Goal: Task Accomplishment & Management: Manage account settings

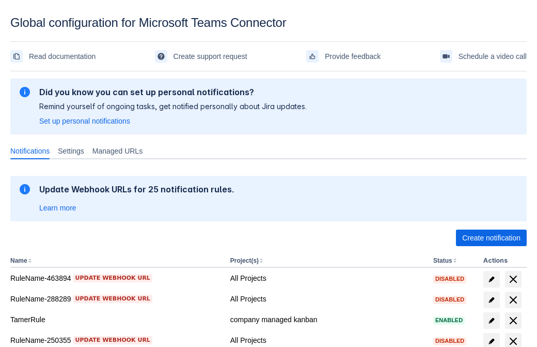
click at [491, 238] on span "Create notification" at bounding box center [491, 237] width 58 height 17
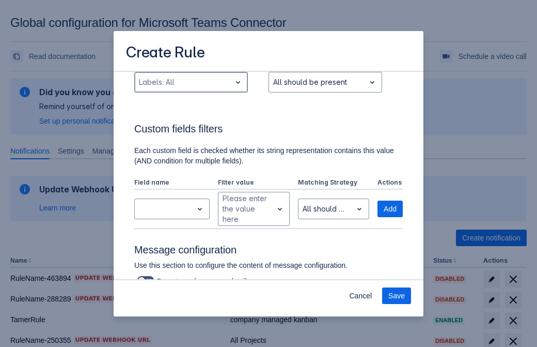
click at [191, 88] on div "Scrollable content" at bounding box center [183, 82] width 88 height 12
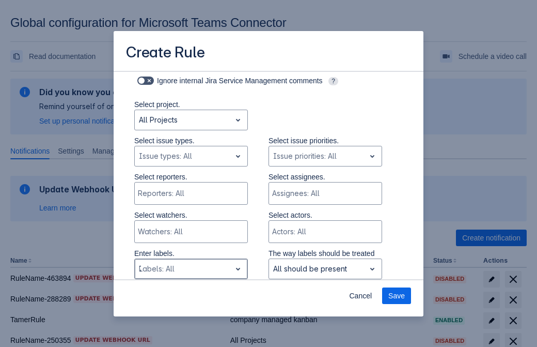
type input "742832_label"
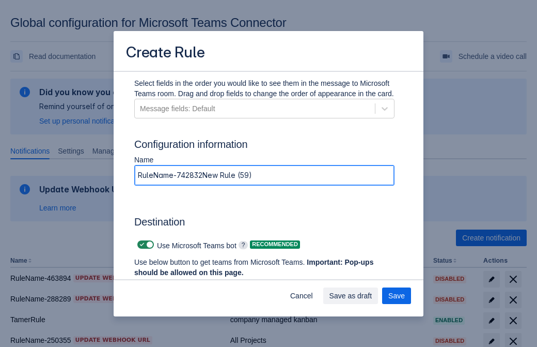
type input "RuleName-742832New Rule (59)"
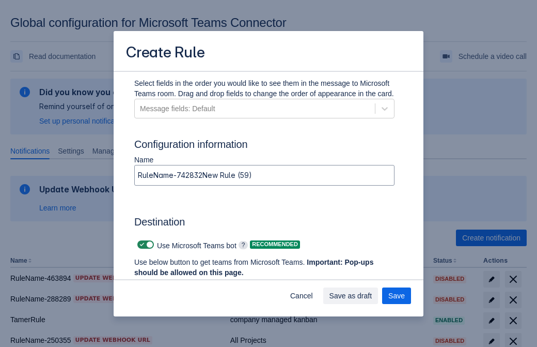
click at [141, 244] on span "Scrollable content" at bounding box center [142, 244] width 8 height 8
click at [141, 244] on input "Scrollable content" at bounding box center [140, 244] width 7 height 7
checkbox input "false"
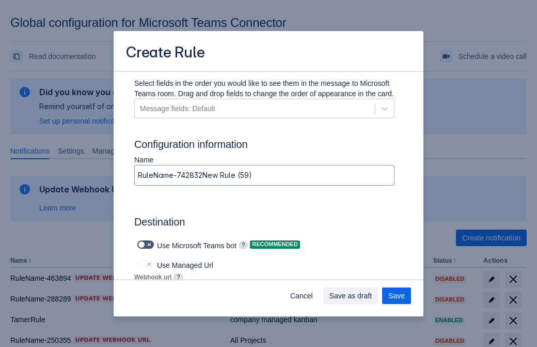
type input "https://prod-172.westeurope.logic.azure.com:443/workflows/ae977bb6ae334c9d95dfe…"
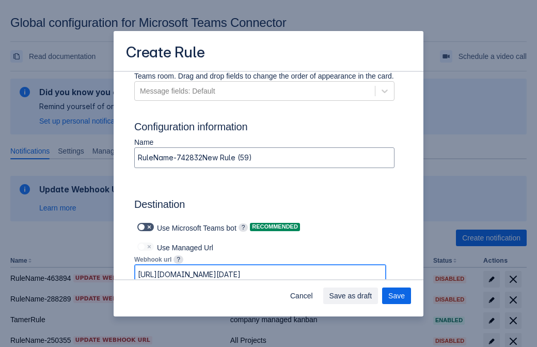
click at [373, 296] on span "Save as draft" at bounding box center [351, 295] width 43 height 17
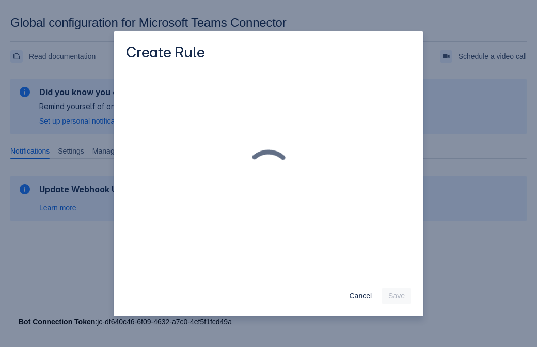
scroll to position [0, 0]
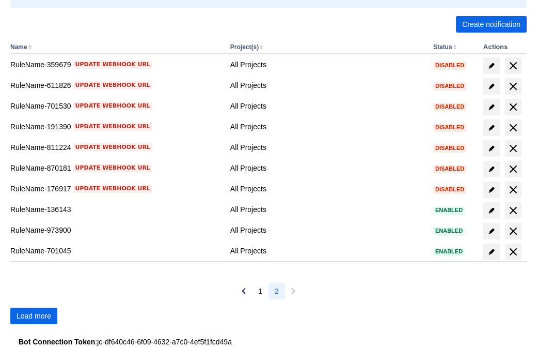
click at [34, 316] on span "Load more" at bounding box center [34, 315] width 35 height 17
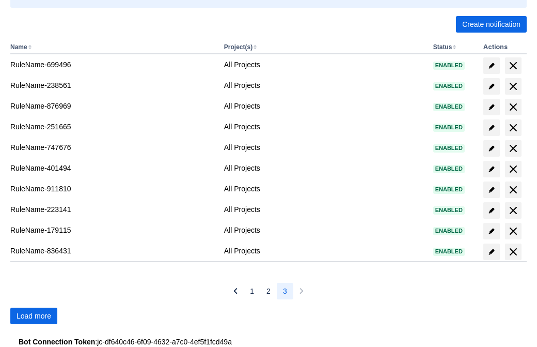
click at [34, 316] on span "Load more" at bounding box center [34, 315] width 35 height 17
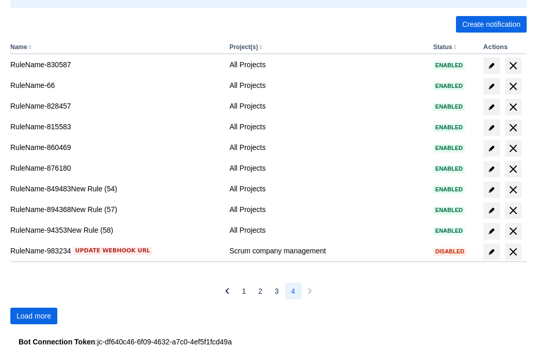
click at [34, 316] on span "Load more" at bounding box center [34, 315] width 35 height 17
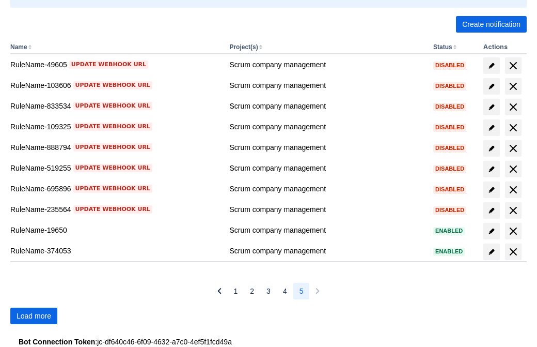
click at [34, 316] on span "Load more" at bounding box center [34, 315] width 35 height 17
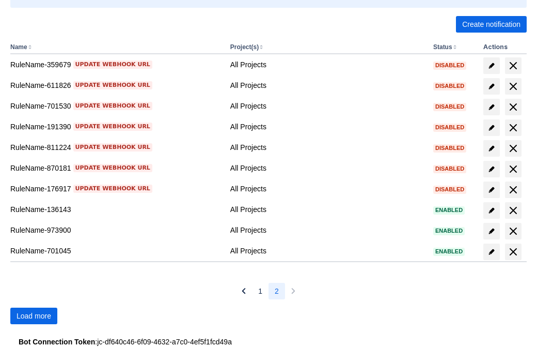
click at [34, 316] on span "Load more" at bounding box center [34, 315] width 35 height 17
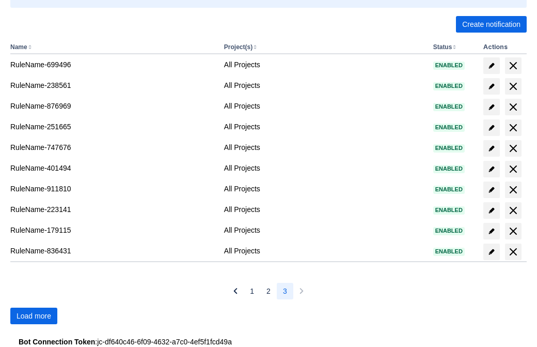
click at [34, 316] on span "Load more" at bounding box center [34, 315] width 35 height 17
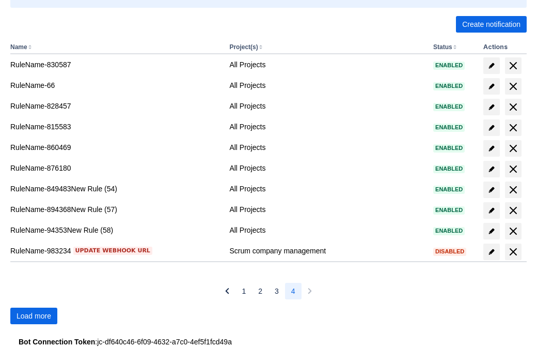
click at [34, 316] on span "Load more" at bounding box center [34, 315] width 35 height 17
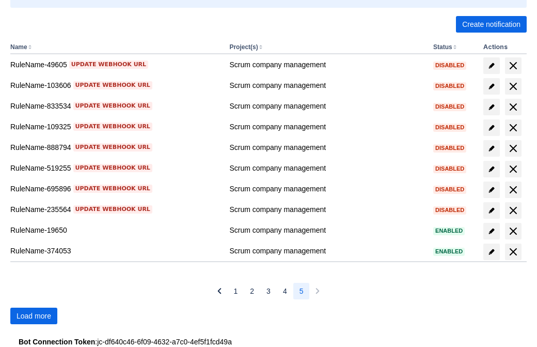
click at [34, 316] on span "Load more" at bounding box center [34, 315] width 35 height 17
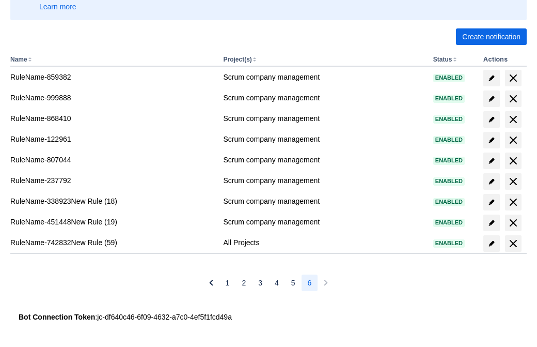
click at [513, 243] on span "delete" at bounding box center [513, 243] width 12 height 12
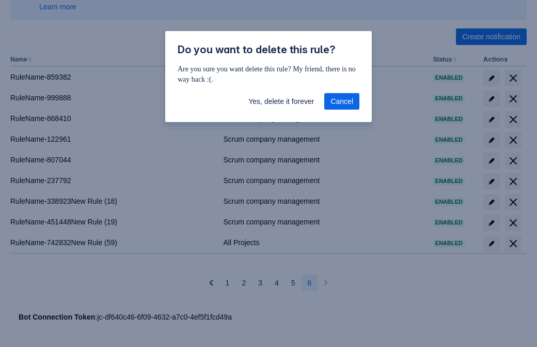
click at [281, 101] on span "Yes, delete it forever" at bounding box center [282, 101] width 66 height 17
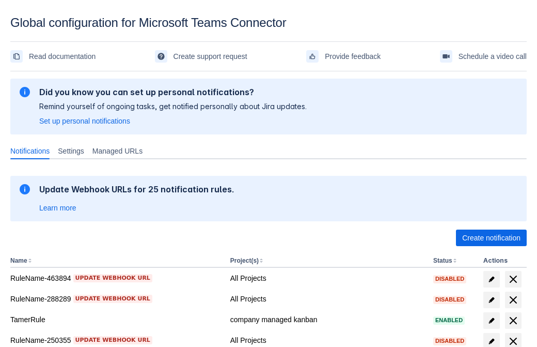
click at [491, 238] on span "Create notification" at bounding box center [491, 237] width 58 height 17
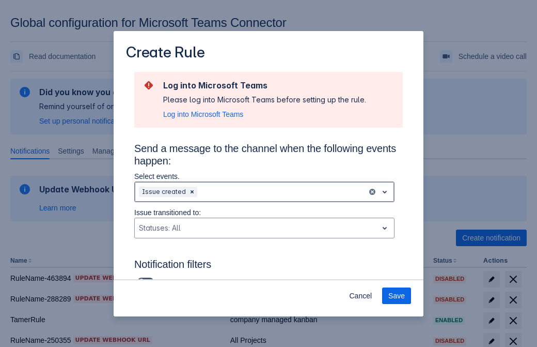
click at [265, 192] on div "Scrollable content" at bounding box center [281, 191] width 164 height 12
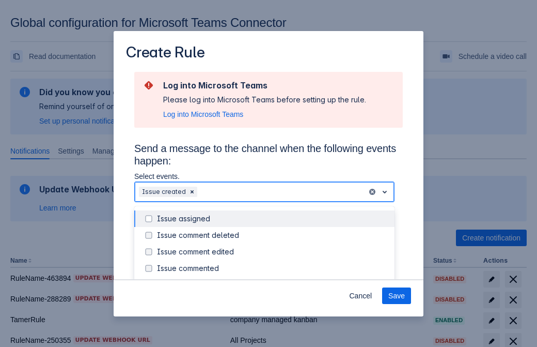
scroll to position [111, 0]
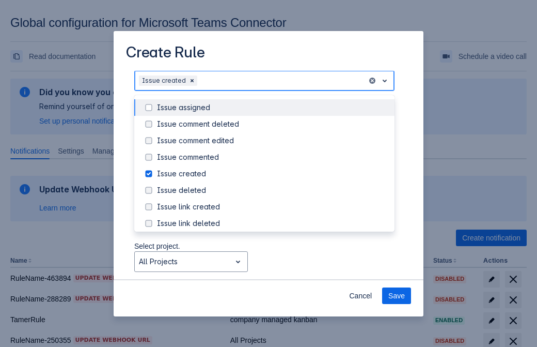
click at [273, 175] on div "Issue created" at bounding box center [272, 173] width 231 height 10
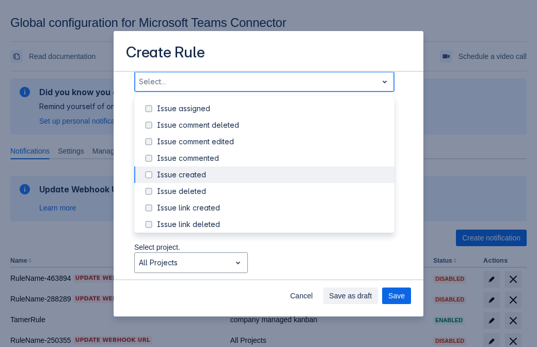
click at [273, 269] on div "Issue updated" at bounding box center [272, 274] width 231 height 10
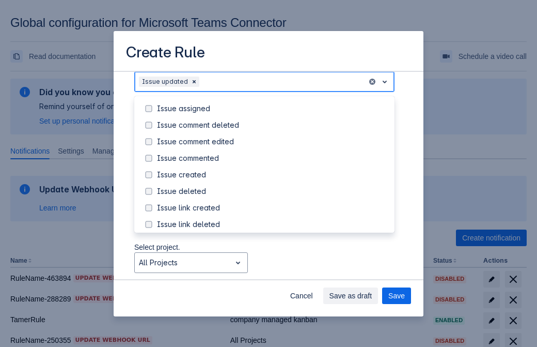
scroll to position [110, 0]
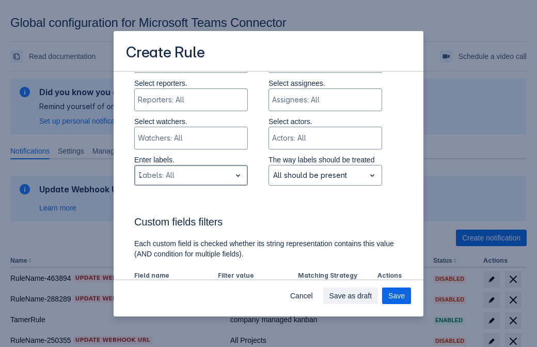
type input "736641_label"
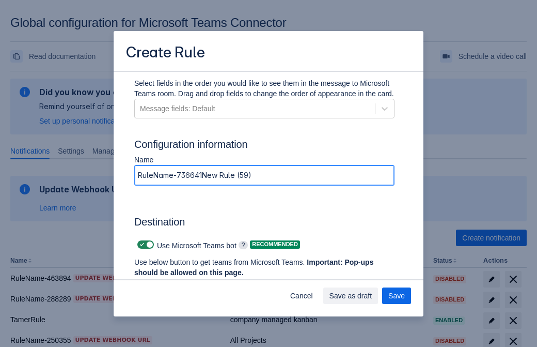
type input "RuleName-736641New Rule (59)"
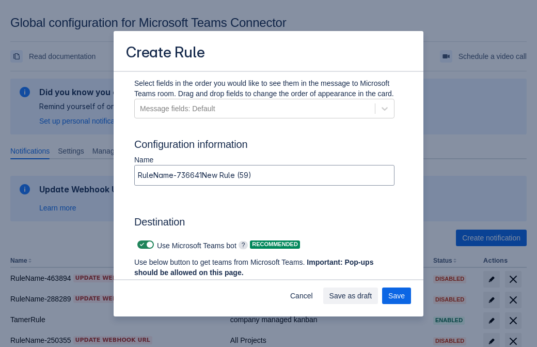
click at [141, 244] on span "Scrollable content" at bounding box center [142, 244] width 8 height 8
click at [141, 244] on input "Scrollable content" at bounding box center [140, 244] width 7 height 7
checkbox input "false"
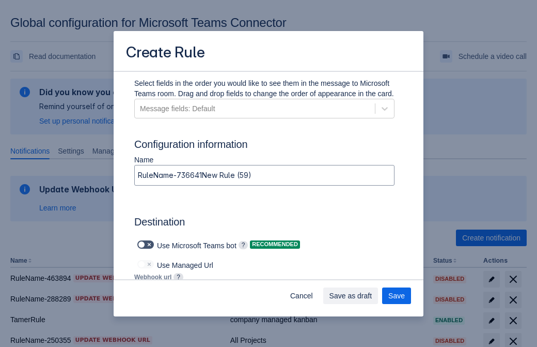
type input "https://prod-112.westeurope.logic.azure.com:443/workflows/bae959254738451b85002…"
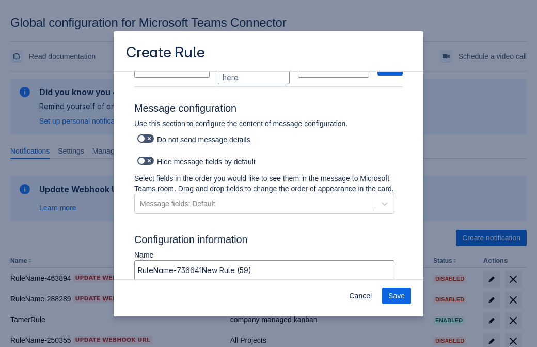
click at [397, 296] on span "Save" at bounding box center [397, 295] width 17 height 17
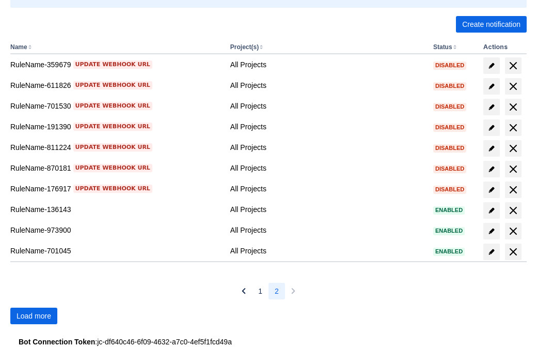
click at [34, 316] on span "Load more" at bounding box center [34, 315] width 35 height 17
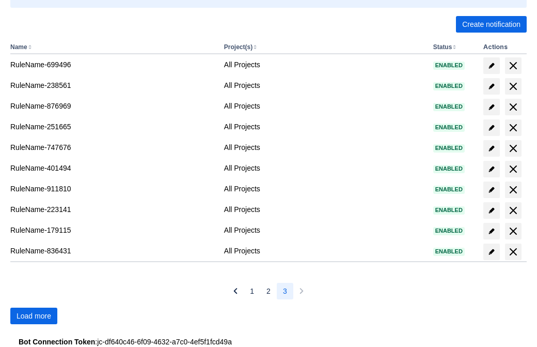
click at [34, 316] on span "Load more" at bounding box center [34, 315] width 35 height 17
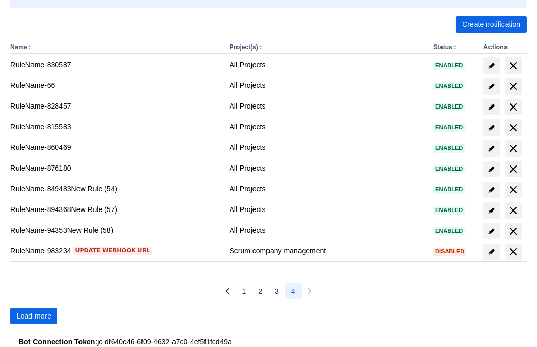
click at [34, 316] on span "Load more" at bounding box center [34, 315] width 35 height 17
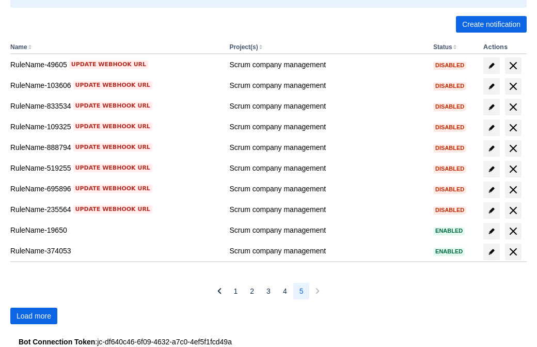
click at [34, 316] on span "Load more" at bounding box center [34, 315] width 35 height 17
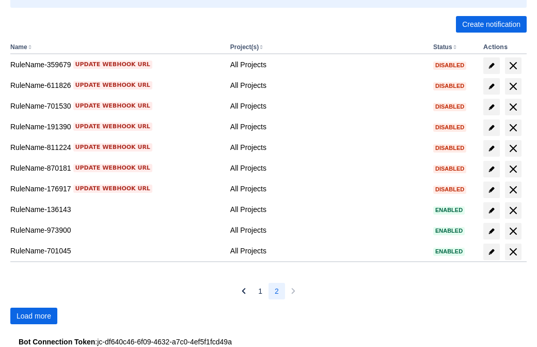
click at [34, 316] on span "Load more" at bounding box center [34, 315] width 35 height 17
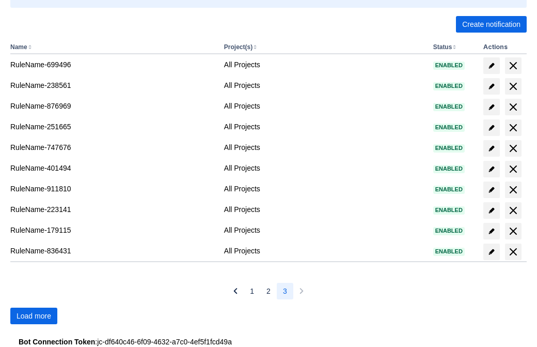
click at [34, 316] on span "Load more" at bounding box center [34, 315] width 35 height 17
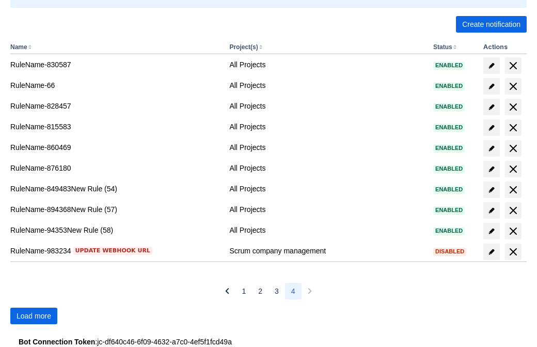
click at [34, 316] on span "Load more" at bounding box center [34, 315] width 35 height 17
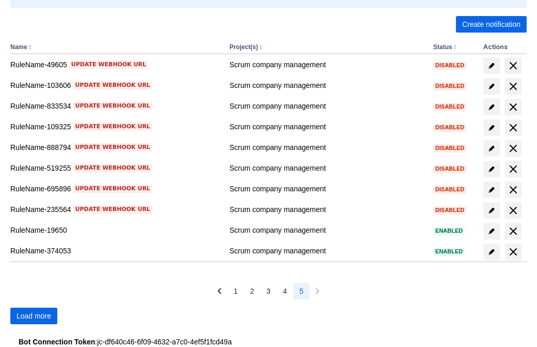
click at [34, 316] on span "Load more" at bounding box center [34, 315] width 35 height 17
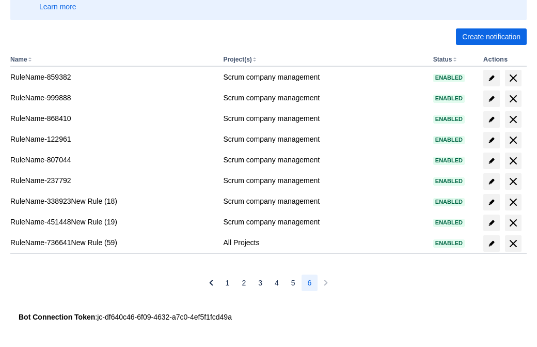
scroll to position [201, 0]
click at [513, 243] on span "delete" at bounding box center [513, 243] width 12 height 12
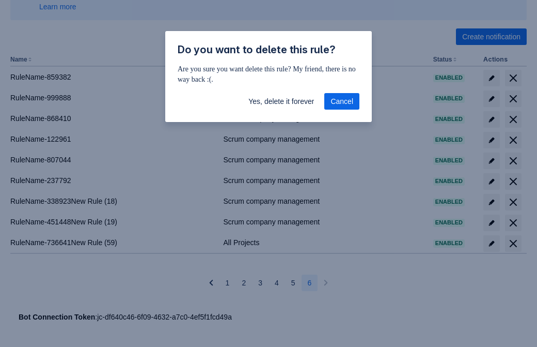
click at [281, 101] on span "Yes, delete it forever" at bounding box center [282, 101] width 66 height 17
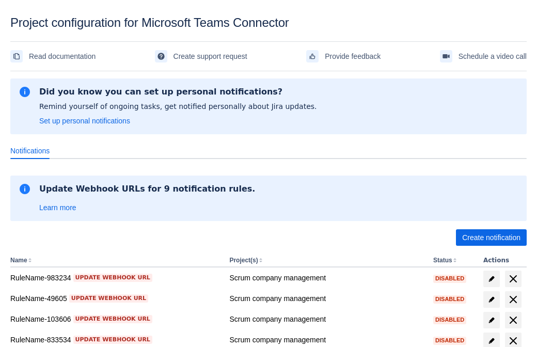
click at [491, 238] on span "Create notification" at bounding box center [491, 237] width 58 height 17
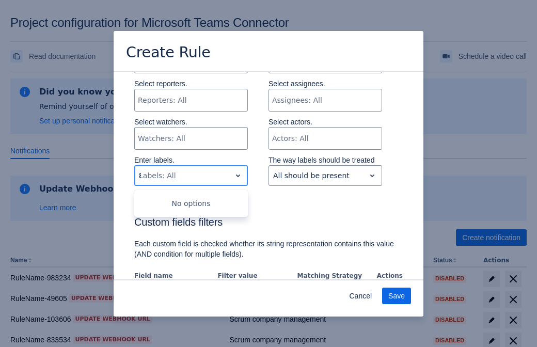
type input "834496_label"
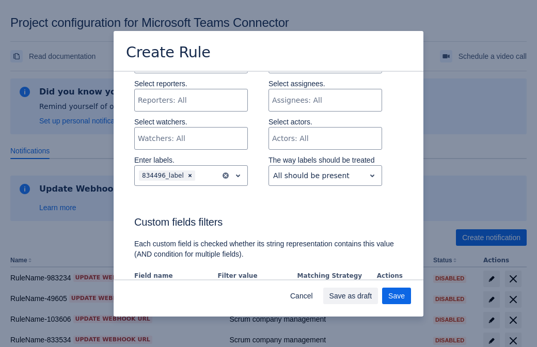
scroll to position [630, 0]
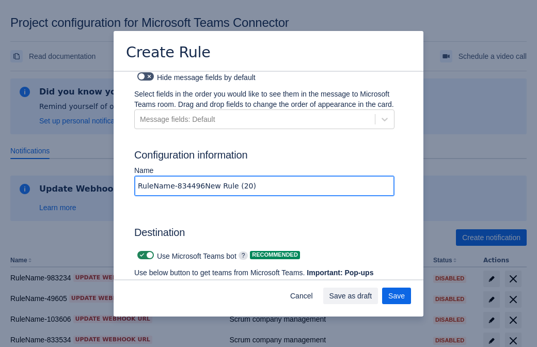
type input "RuleName-834496New Rule (20)"
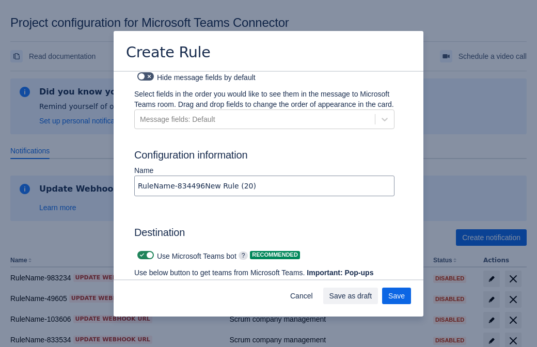
click at [141, 251] on span at bounding box center [142, 255] width 8 height 8
click at [141, 252] on input "checkbox" at bounding box center [140, 255] width 7 height 7
checkbox input "false"
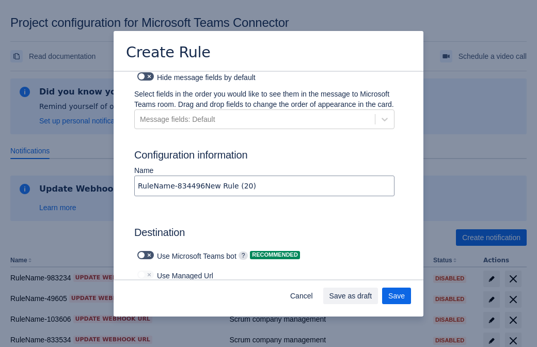
type input "https://prod-103.westeurope.logic.azure.com:443/workflows/562279af401f414e8dae6…"
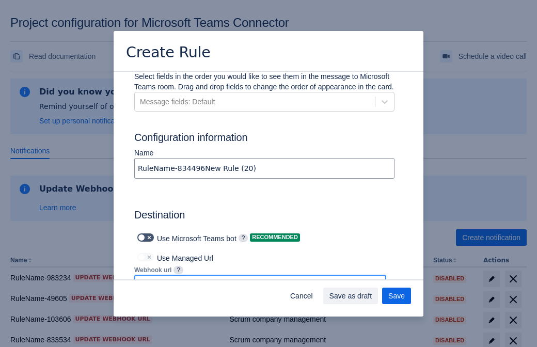
click at [373, 296] on span "Save as draft" at bounding box center [351, 296] width 43 height 17
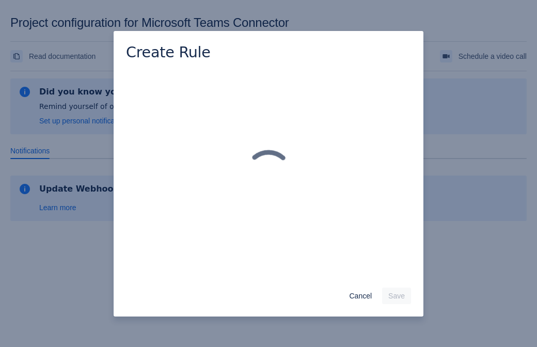
scroll to position [0, 0]
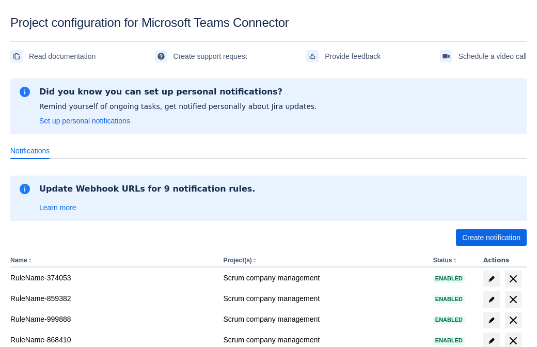
scroll to position [203, 0]
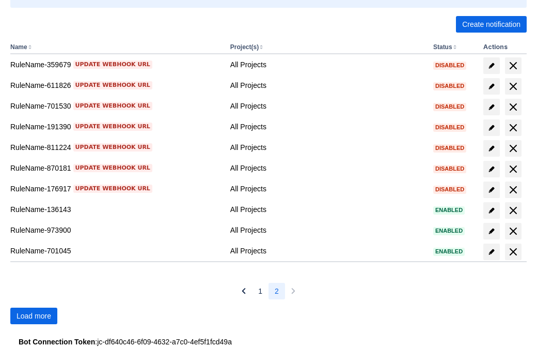
click at [34, 316] on span "Load more" at bounding box center [34, 315] width 35 height 17
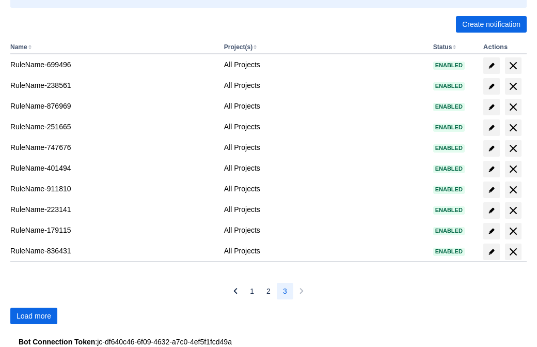
click at [34, 316] on span "Load more" at bounding box center [34, 315] width 35 height 17
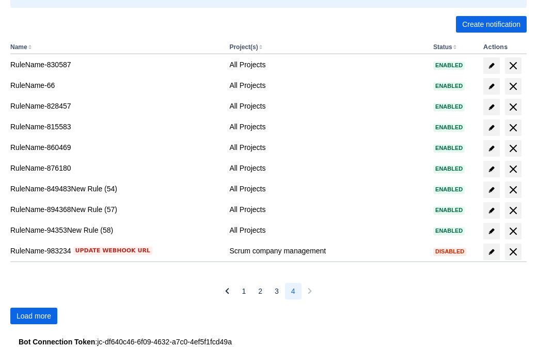
click at [34, 316] on span "Load more" at bounding box center [34, 315] width 35 height 17
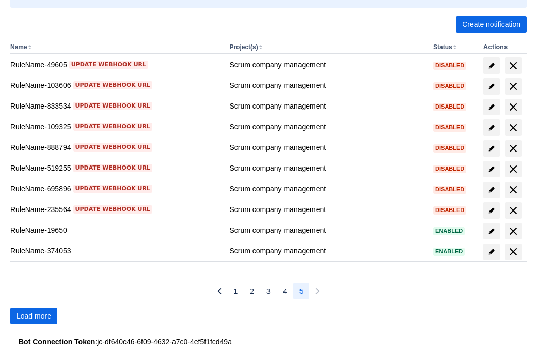
click at [34, 316] on span "Load more" at bounding box center [34, 315] width 35 height 17
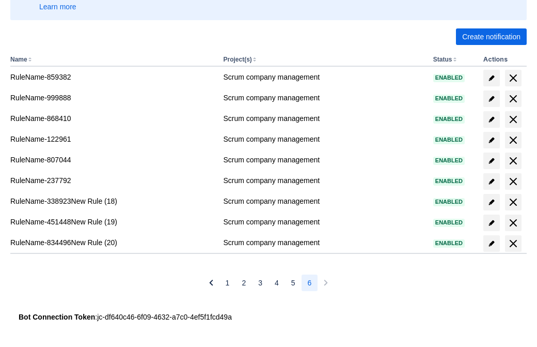
click at [513, 243] on span "delete" at bounding box center [513, 243] width 12 height 12
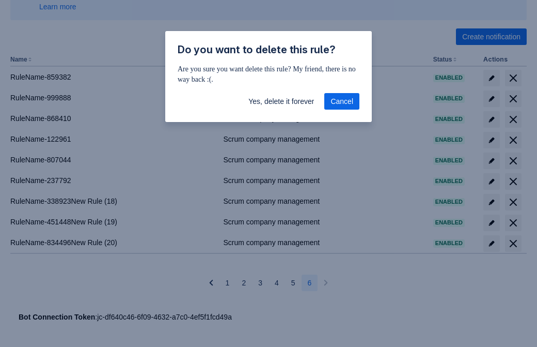
click at [281, 101] on span "Yes, delete it forever" at bounding box center [282, 101] width 66 height 17
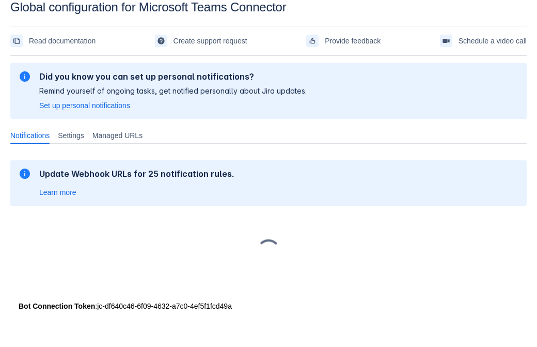
scroll to position [16, 0]
